Goal: Transaction & Acquisition: Book appointment/travel/reservation

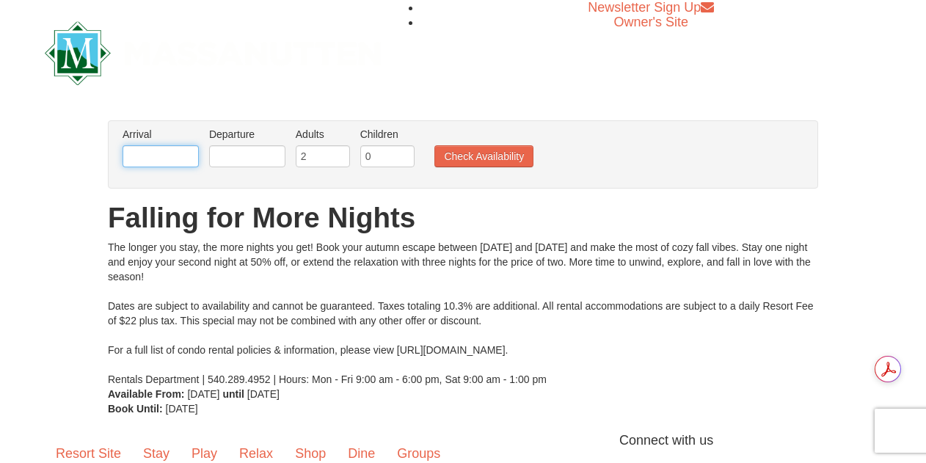
click at [140, 156] on input "text" at bounding box center [161, 156] width 76 height 22
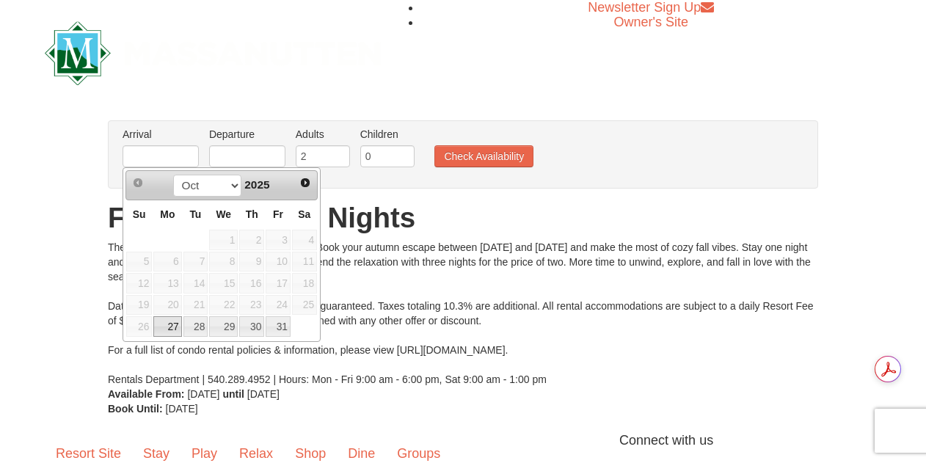
click at [226, 281] on span "15" at bounding box center [223, 283] width 29 height 21
click at [227, 279] on span "15" at bounding box center [223, 283] width 29 height 21
click at [466, 109] on div "× From: To: Adults: 2 Children: 0 Change Arrival Please format dates MM/DD/YYYY…" at bounding box center [463, 268] width 926 height 325
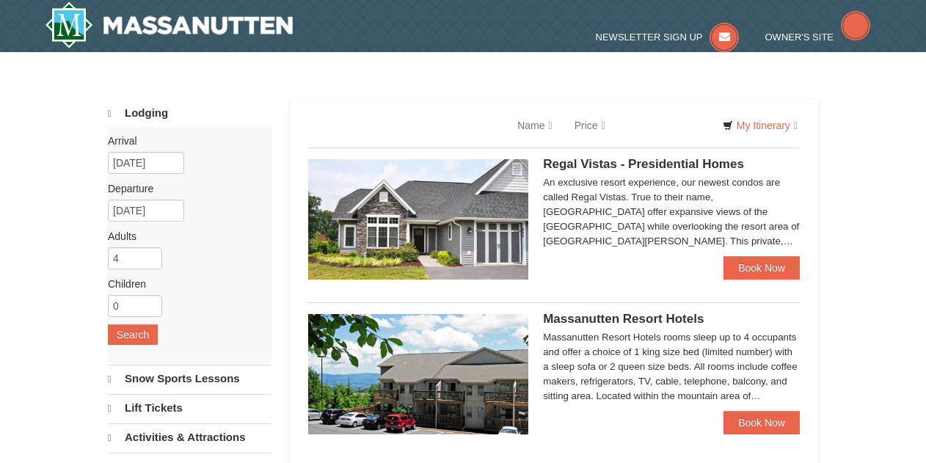
select select "10"
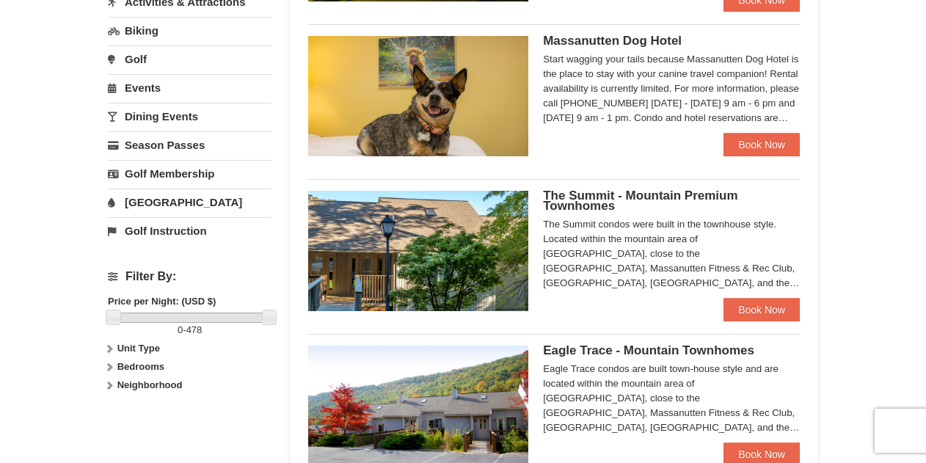
scroll to position [440, 0]
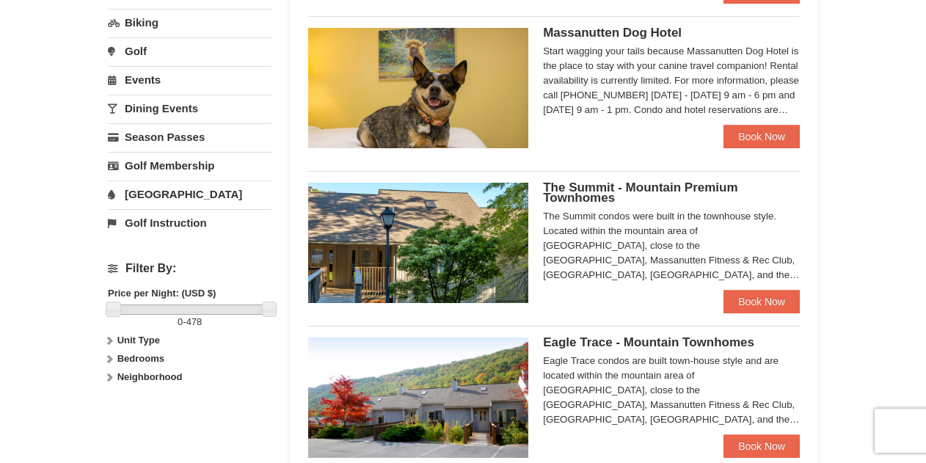
click at [109, 357] on icon at bounding box center [109, 359] width 10 height 10
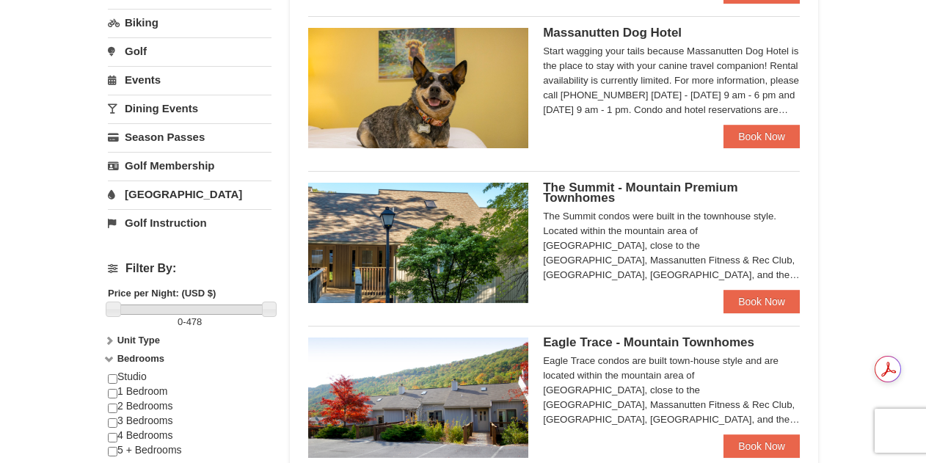
click at [161, 404] on div "Studio 1 Bedroom 2 Bedrooms 3 Bedrooms 4 Bedrooms 5 + Bedrooms" at bounding box center [190, 421] width 164 height 102
click at [114, 406] on input "checkbox" at bounding box center [113, 409] width 10 height 10
checkbox input "true"
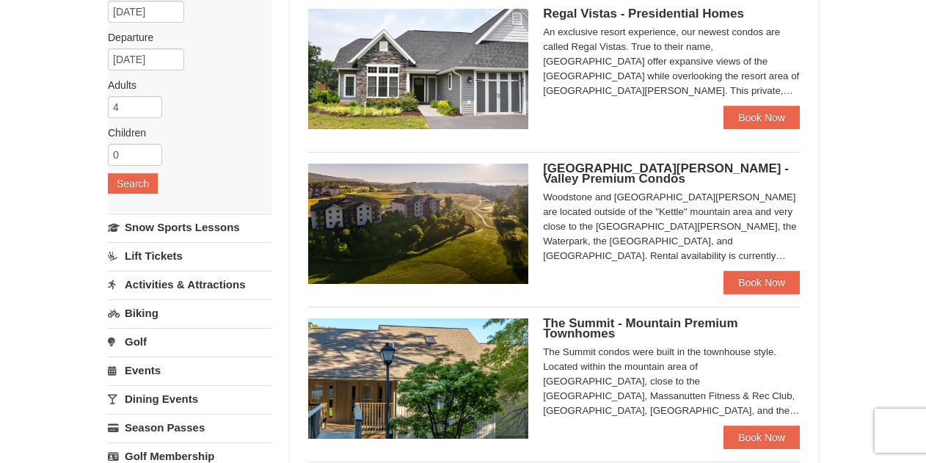
scroll to position [147, 0]
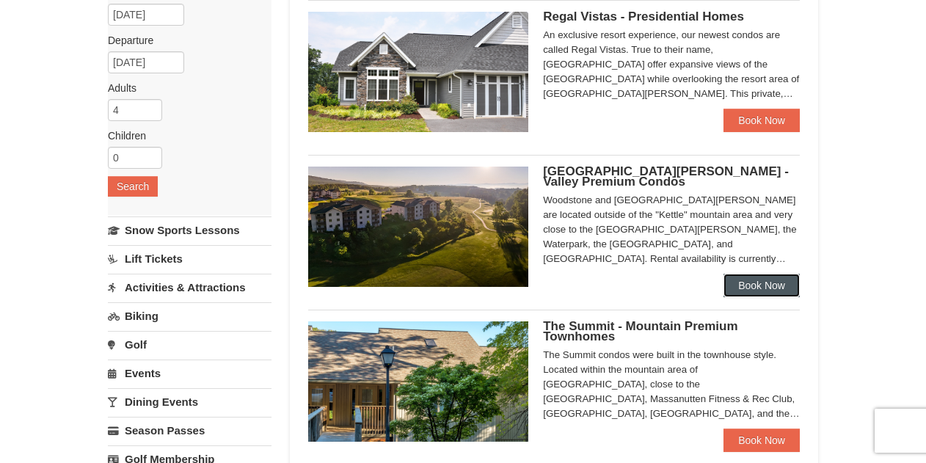
click at [784, 283] on link "Book Now" at bounding box center [762, 285] width 76 height 23
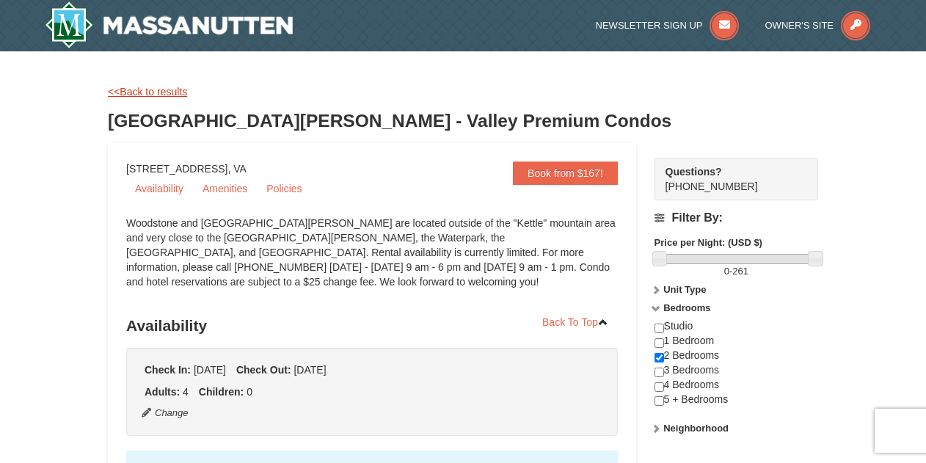
click at [124, 92] on link "<<Back to results" at bounding box center [147, 92] width 79 height 12
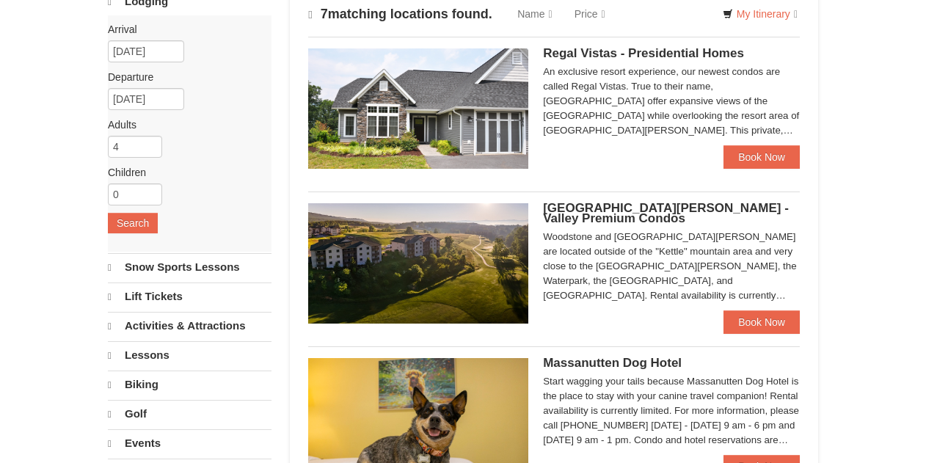
select select "10"
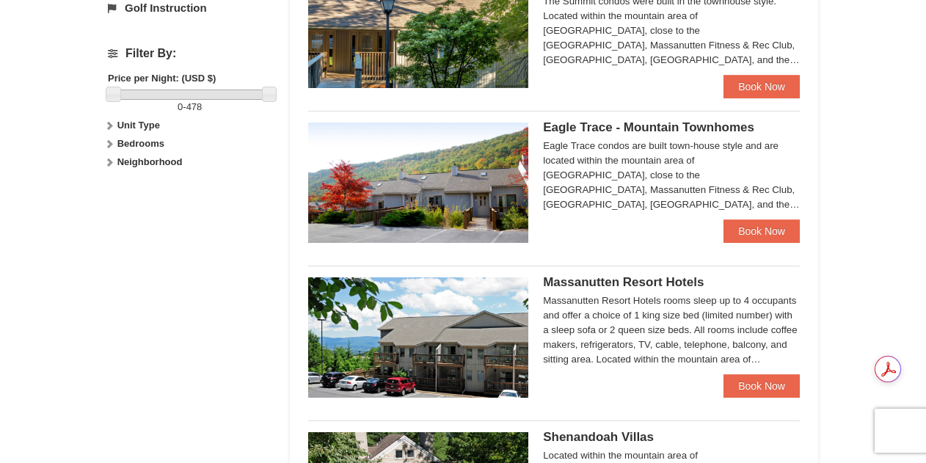
scroll to position [699, 0]
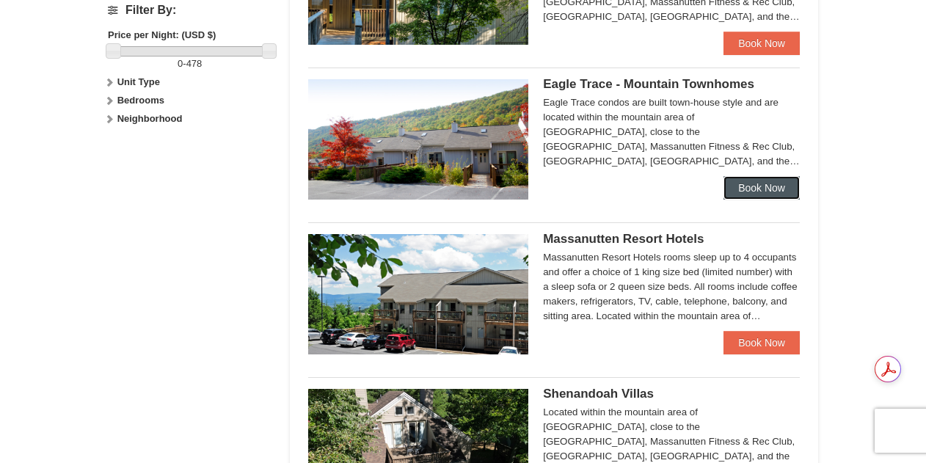
click at [757, 186] on link "Book Now" at bounding box center [762, 187] width 76 height 23
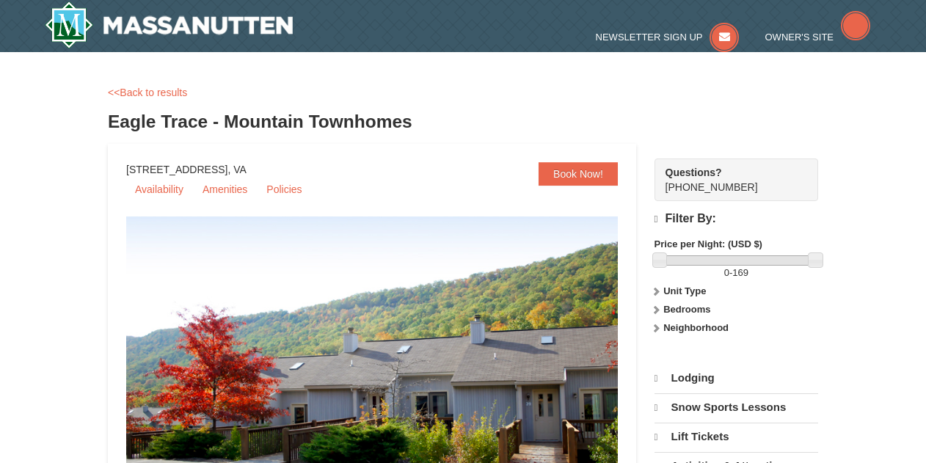
select select "10"
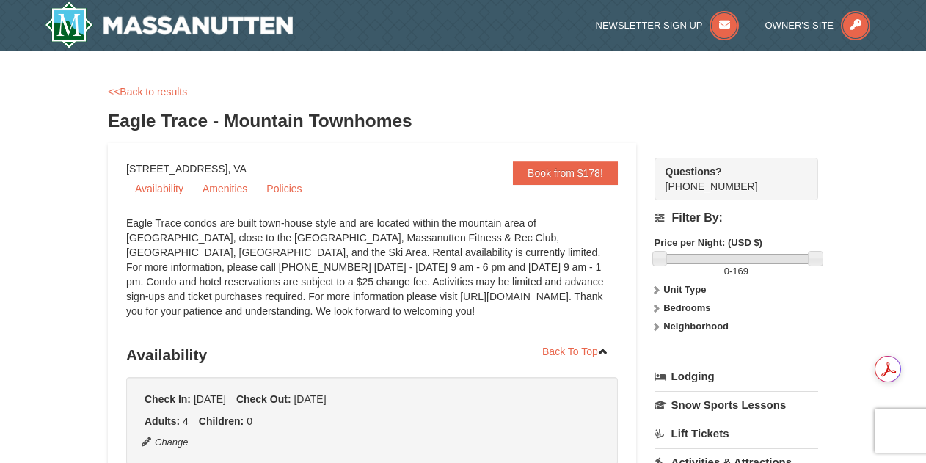
click at [679, 306] on strong "Bedrooms" at bounding box center [686, 307] width 47 height 11
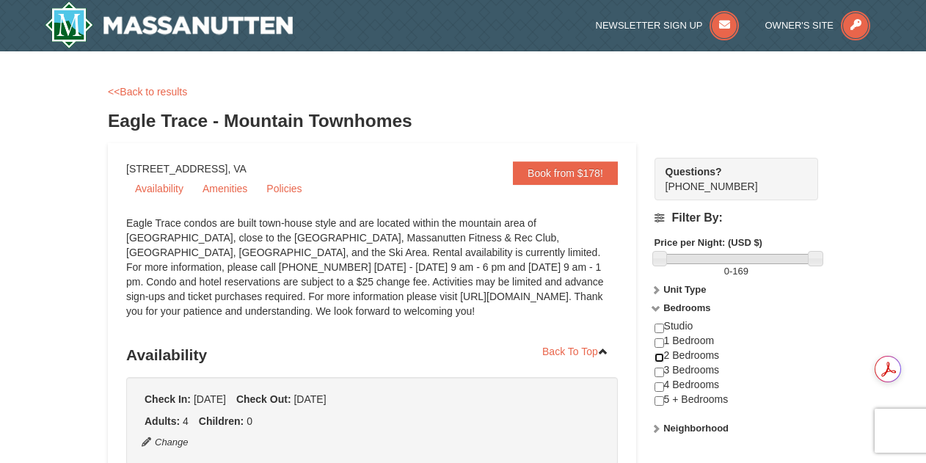
drag, startPoint x: 662, startPoint y: 355, endPoint x: 745, endPoint y: 341, distance: 84.1
click at [663, 355] on input "checkbox" at bounding box center [660, 358] width 10 height 10
checkbox input "true"
click at [769, 339] on div "Studio 1 Bedroom 2 Bedrooms 3 Bedrooms 4 Bedrooms 5 + Bedrooms" at bounding box center [737, 370] width 164 height 102
click at [125, 92] on link "<<Back to results" at bounding box center [147, 92] width 79 height 12
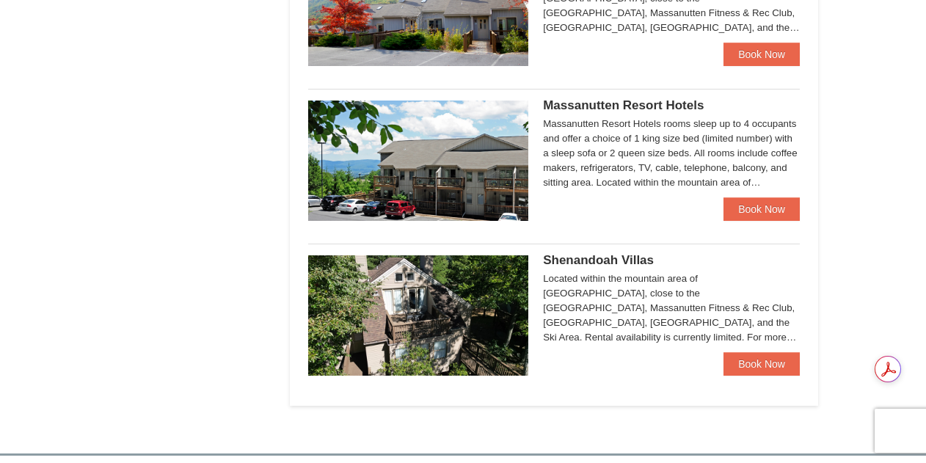
scroll to position [858, 0]
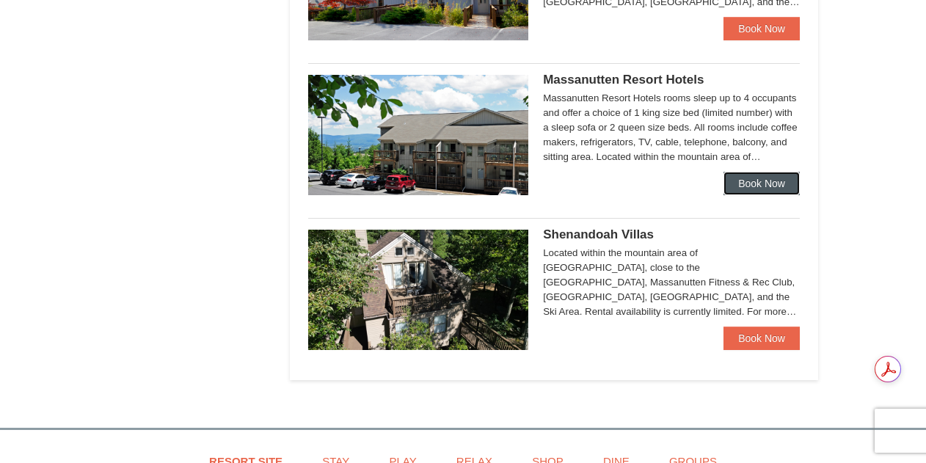
click at [759, 184] on link "Book Now" at bounding box center [762, 183] width 76 height 23
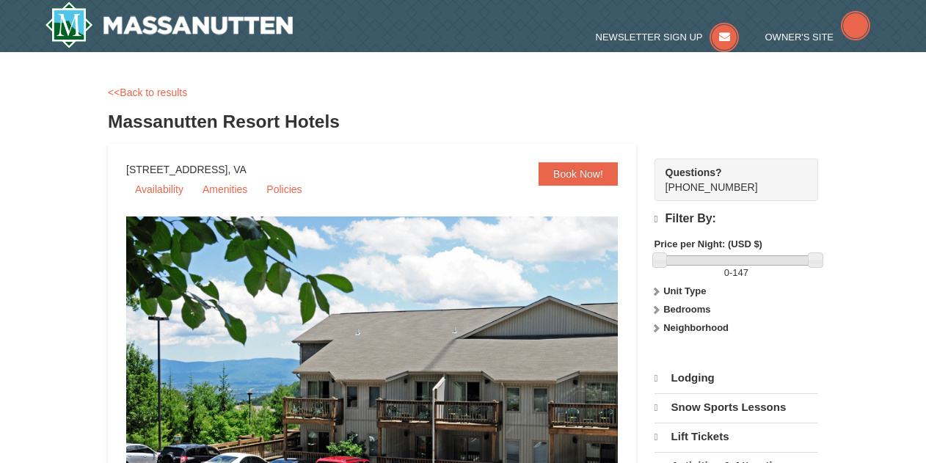
select select "10"
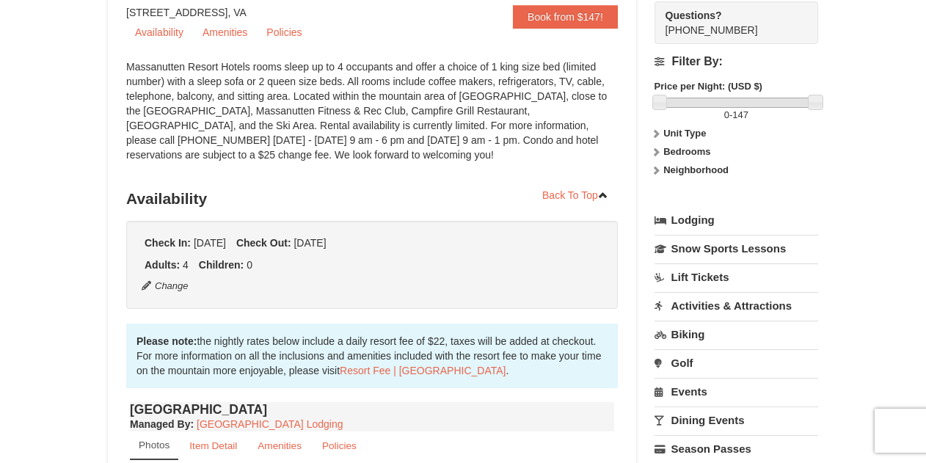
scroll to position [147, 0]
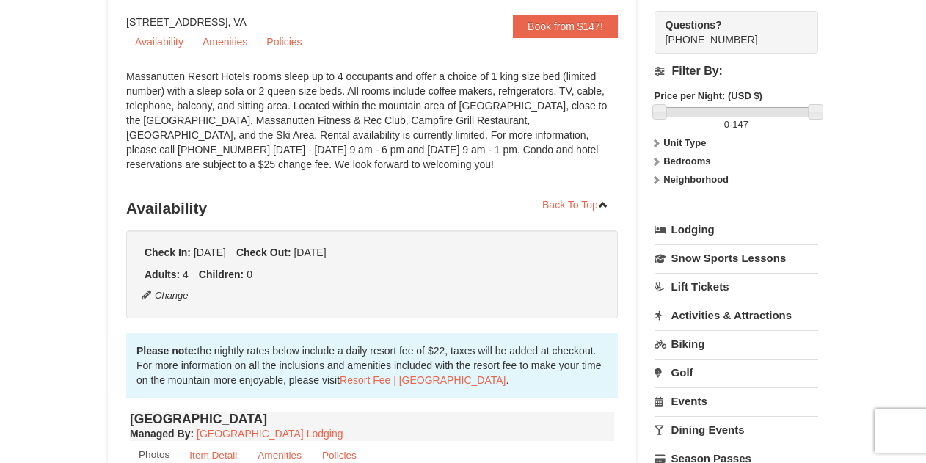
click at [678, 161] on strong "Bedrooms" at bounding box center [686, 161] width 47 height 11
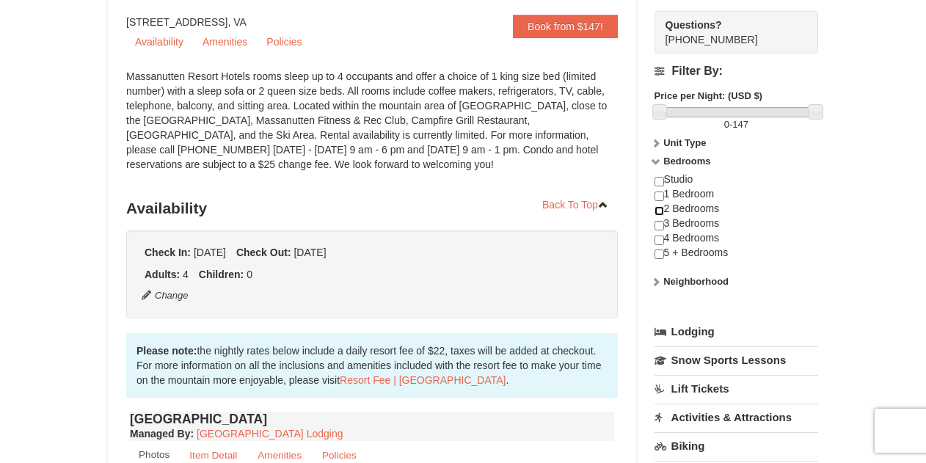
click at [661, 212] on input "checkbox" at bounding box center [660, 211] width 10 height 10
checkbox input "true"
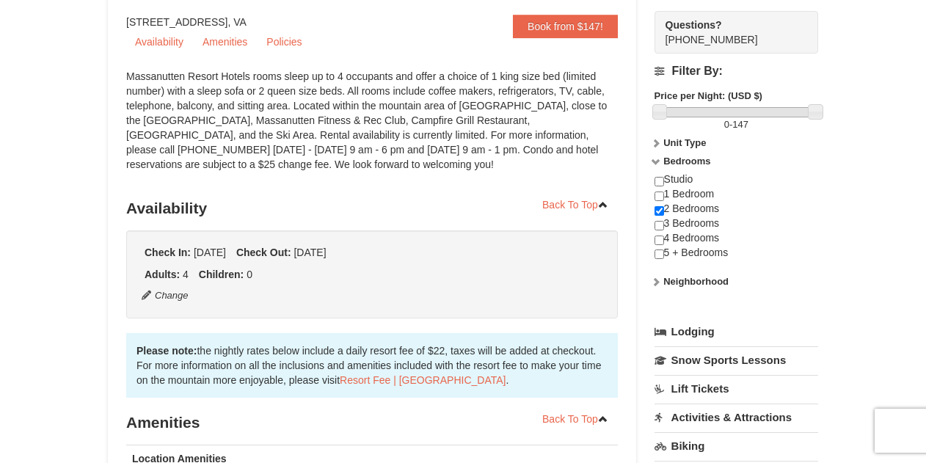
click at [844, 230] on div "× <<Back to results Massanutten Resort Hotels Book from $147! 1822 Resort Drive…" at bounding box center [463, 309] width 926 height 809
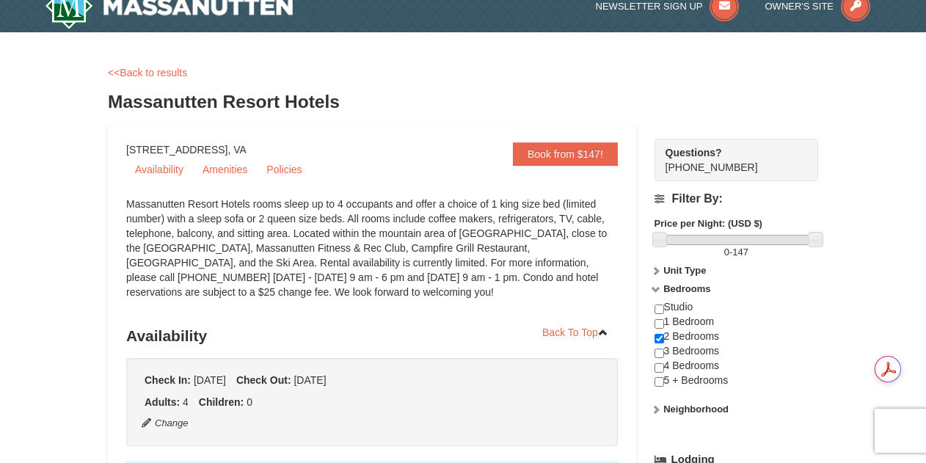
scroll to position [0, 0]
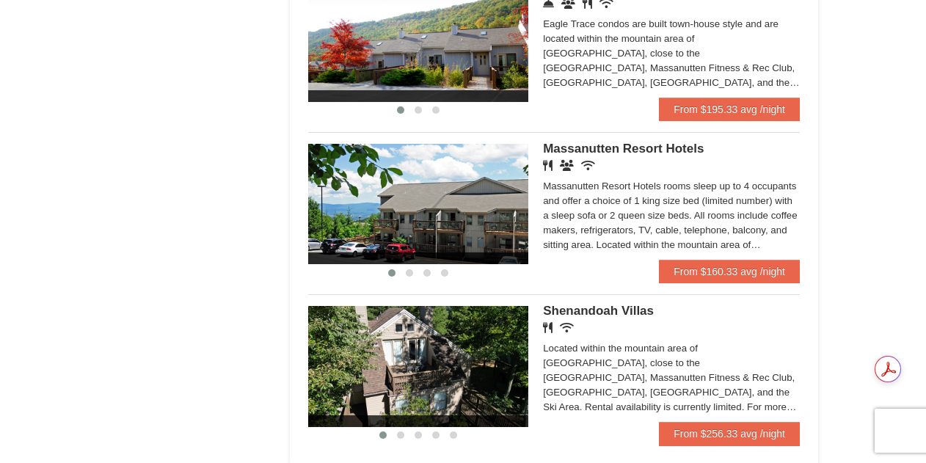
scroll to position [896, 0]
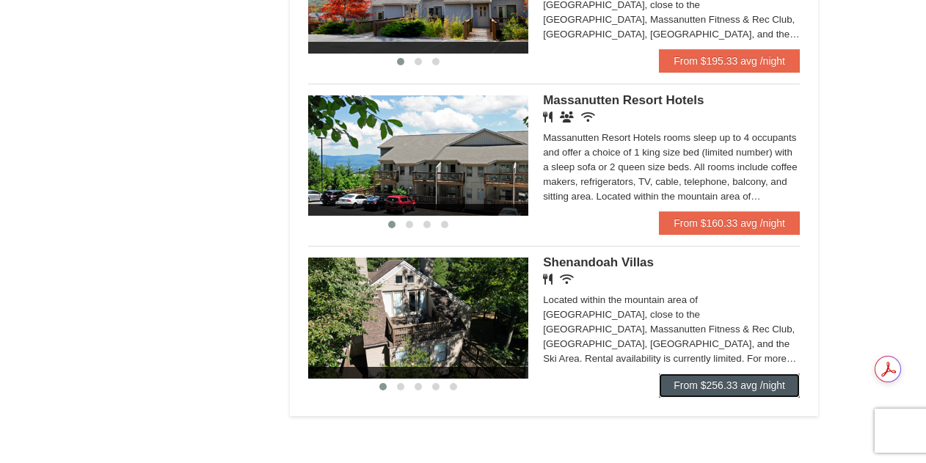
click at [732, 390] on link "From $256.33 avg /night" at bounding box center [729, 385] width 141 height 23
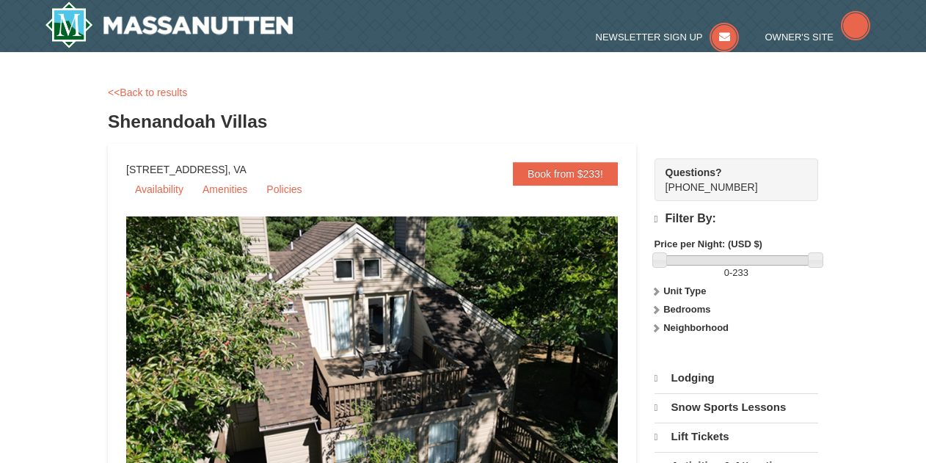
select select "10"
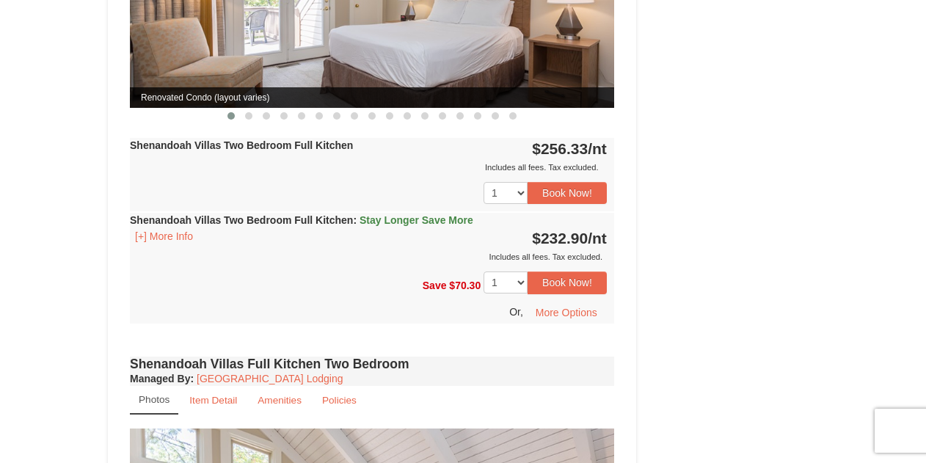
scroll to position [806, 0]
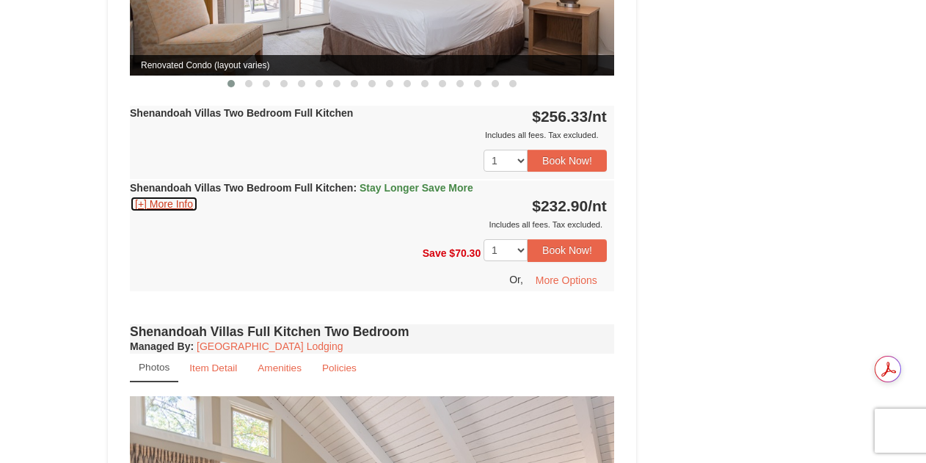
click at [162, 196] on button "[+] More Info" at bounding box center [164, 204] width 68 height 16
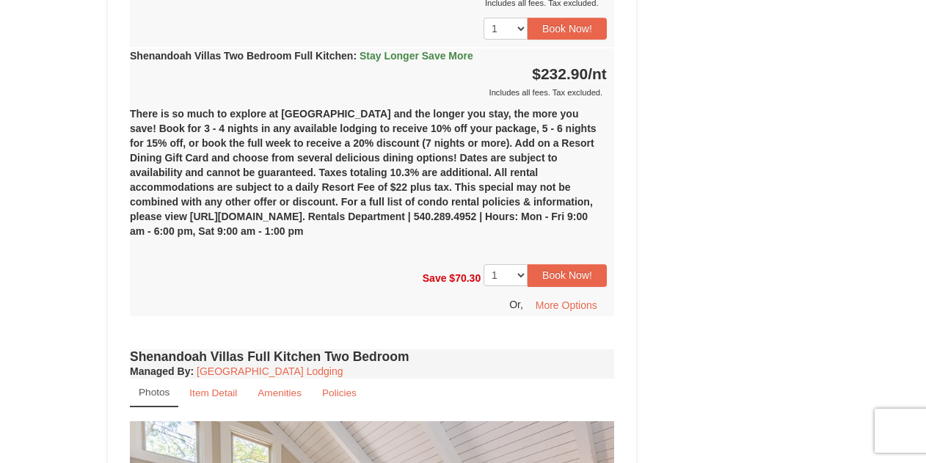
scroll to position [953, 0]
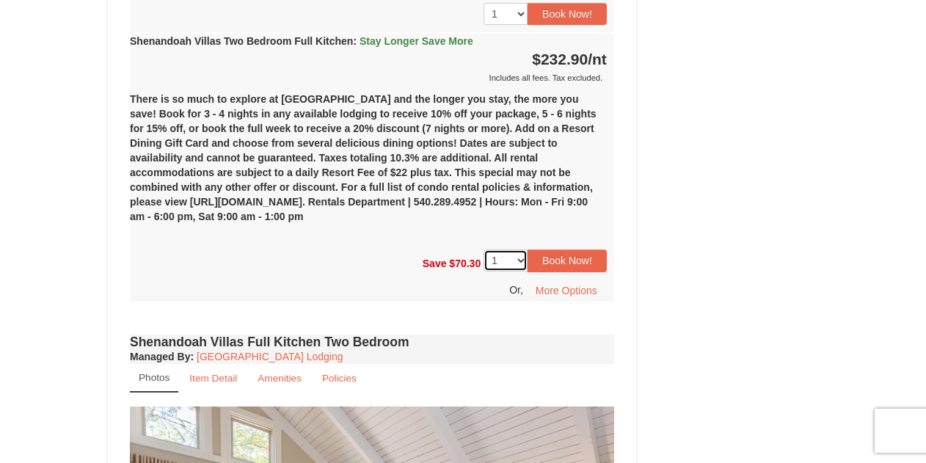
click at [523, 249] on select "1 2 3 4" at bounding box center [506, 260] width 44 height 22
click at [603, 203] on div "There is so much to explore at [GEOGRAPHIC_DATA] and the longer you stay, the m…" at bounding box center [372, 163] width 484 height 157
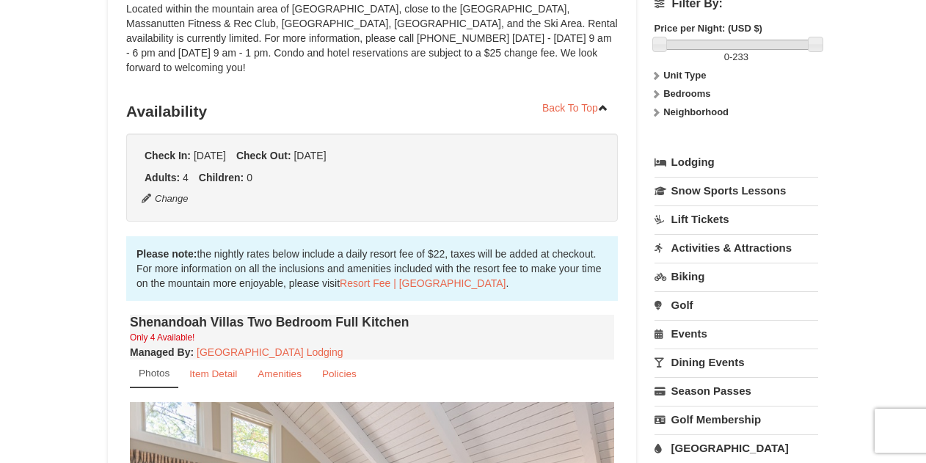
scroll to position [0, 0]
